Goal: Communication & Community: Answer question/provide support

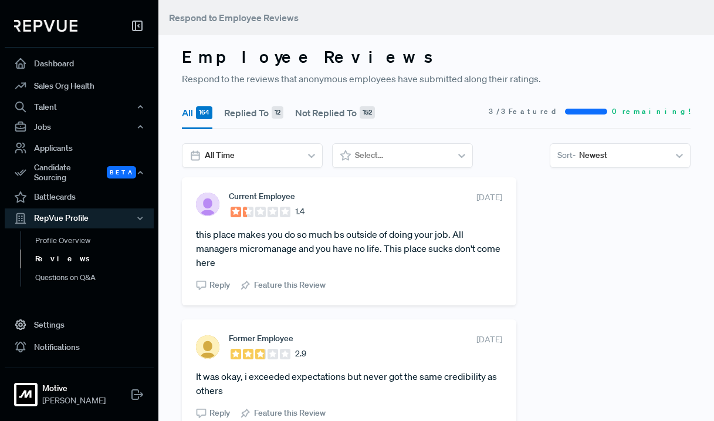
click at [202, 284] on icon at bounding box center [201, 285] width 11 height 11
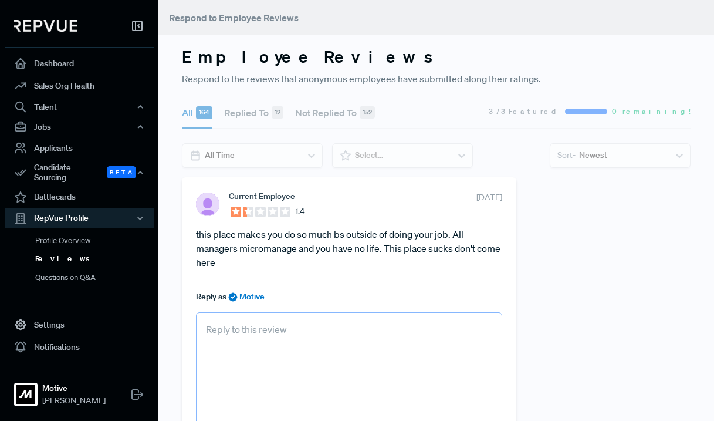
click at [270, 354] on textarea at bounding box center [349, 373] width 306 height 122
paste textarea "Thank you for taking the time to share your feedback. We're sorry to hear about…"
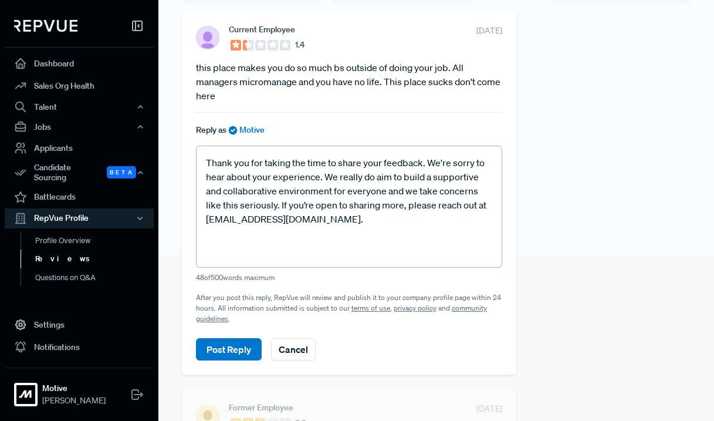
scroll to position [169, 0]
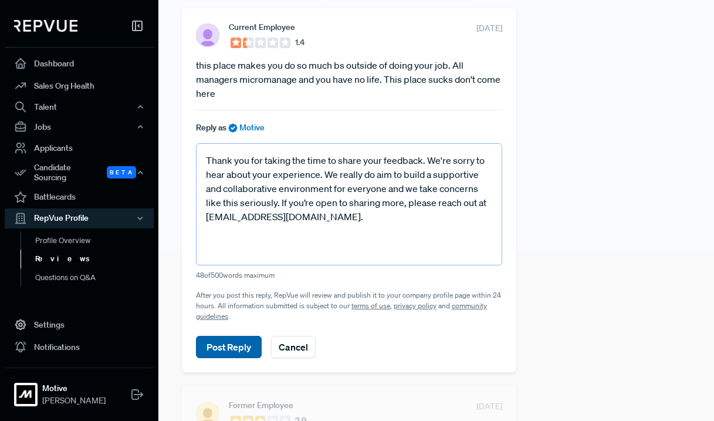
type textarea "Thank you for taking the time to share your feedback. We're sorry to hear about…"
click at [233, 352] on button "Post Reply" at bounding box center [229, 346] width 66 height 22
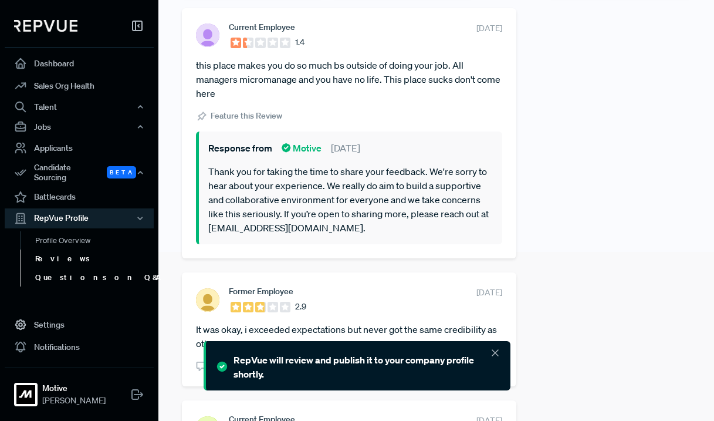
click at [87, 272] on link "Questions on Q&A" at bounding box center [95, 277] width 149 height 19
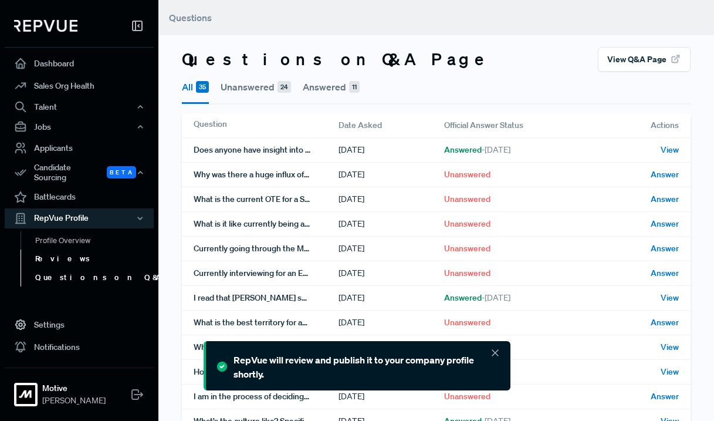
click at [87, 254] on link "Reviews" at bounding box center [95, 258] width 149 height 19
